Goal: Transaction & Acquisition: Purchase product/service

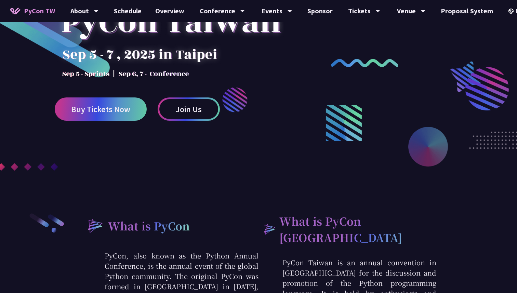
scroll to position [106, 0]
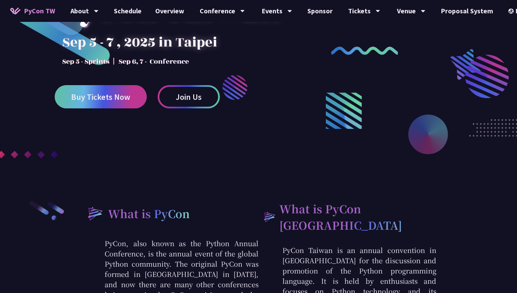
click at [99, 96] on span "Buy Tickets Now" at bounding box center [100, 97] width 59 height 9
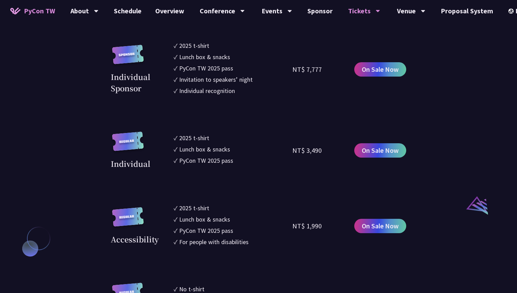
scroll to position [587, 0]
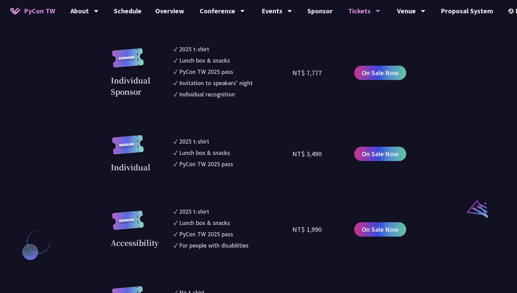
click at [318, 152] on div "NT$ 3,490" at bounding box center [307, 154] width 29 height 10
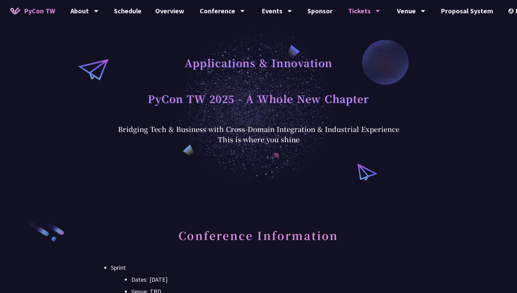
scroll to position [0, 0]
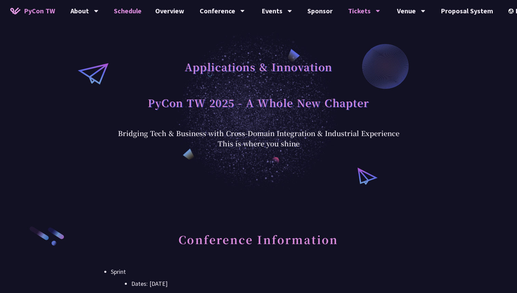
click at [126, 13] on link "Schedule" at bounding box center [127, 11] width 41 height 22
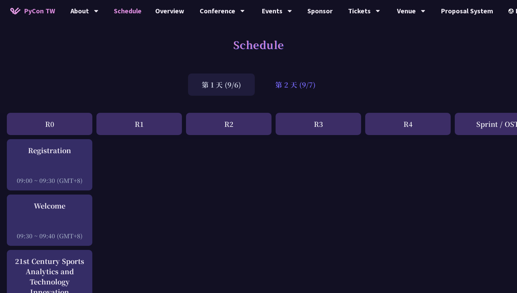
click at [292, 87] on div "第 2 天 (9/7)" at bounding box center [296, 85] width 68 height 22
